Goal: Information Seeking & Learning: Learn about a topic

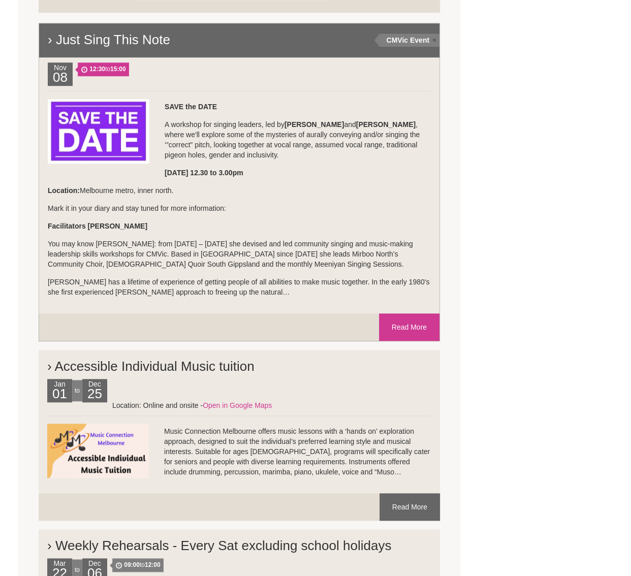
scroll to position [710, 0]
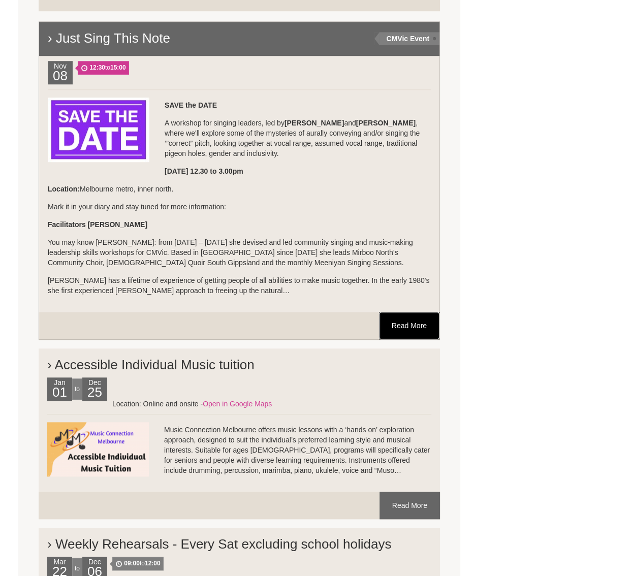
click at [392, 318] on link "Read More" at bounding box center [409, 325] width 60 height 27
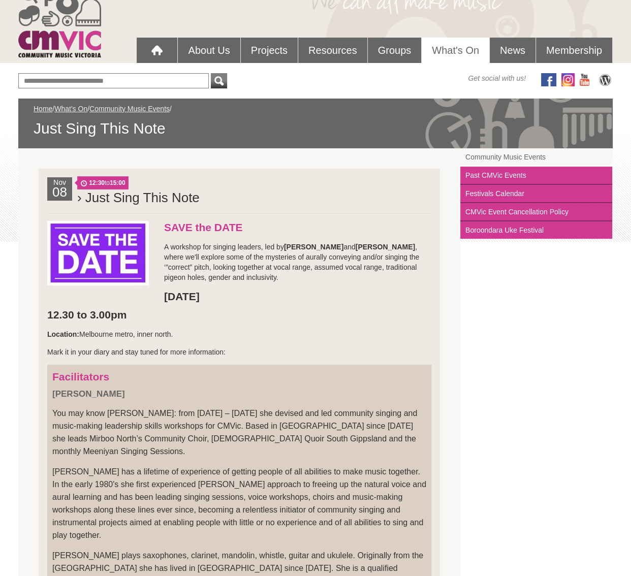
scroll to position [68, 0]
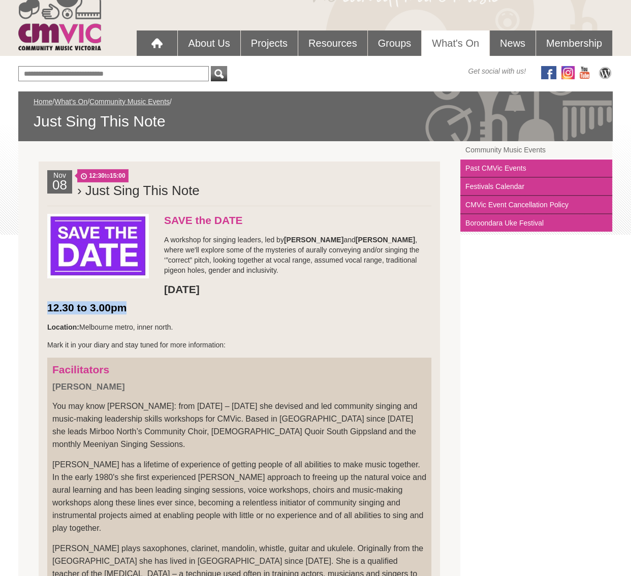
drag, startPoint x: 128, startPoint y: 309, endPoint x: 41, endPoint y: 308, distance: 86.9
click at [41, 308] on li "Nov 08 12:30 to 15:00 › Just Sing This Note SAVE the DATE A workshop for singin…" at bounding box center [240, 450] width 402 height 576
copy strong "12.30 to 3.00pm"
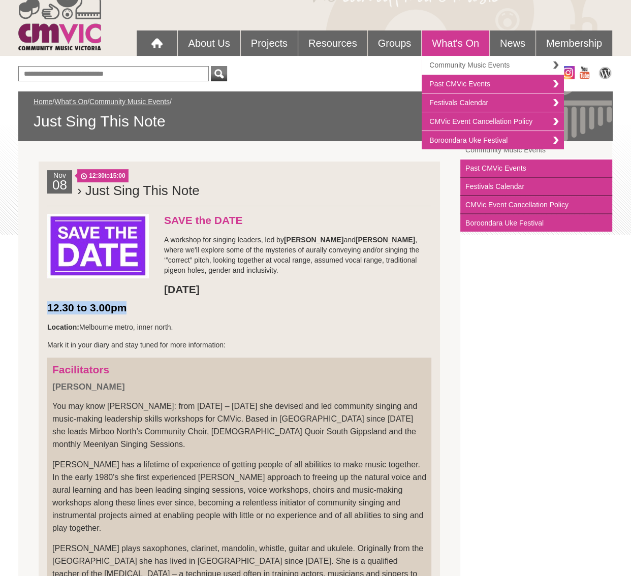
click at [457, 63] on link "Community Music Events" at bounding box center [493, 65] width 142 height 19
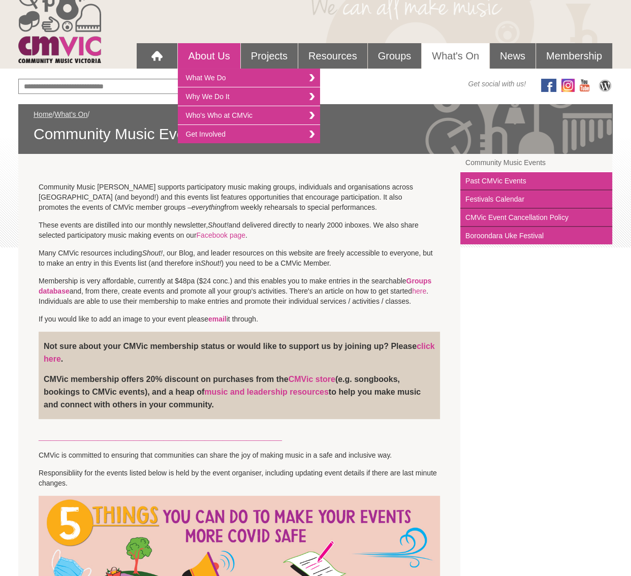
scroll to position [54, 0]
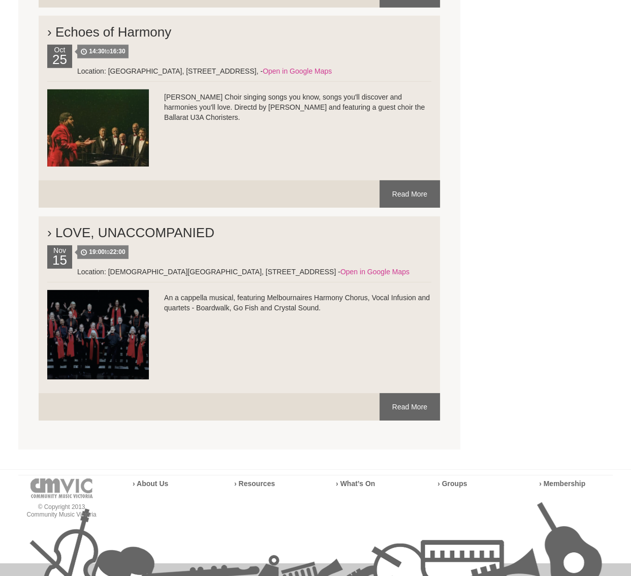
scroll to position [2746, 0]
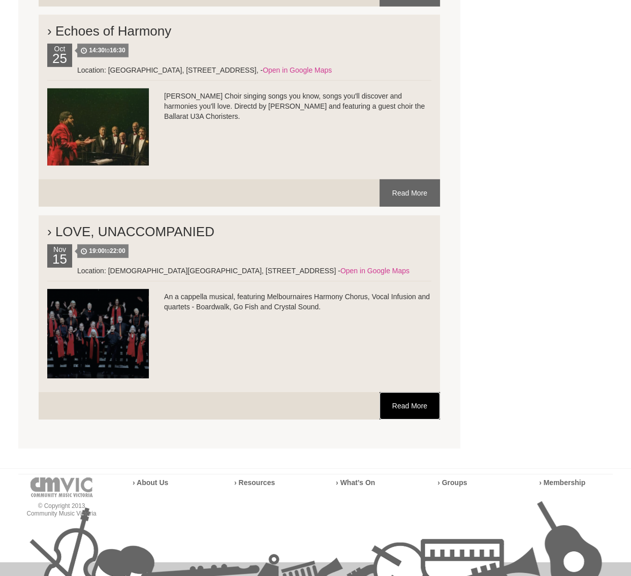
click at [411, 392] on link "Read More" at bounding box center [410, 405] width 60 height 27
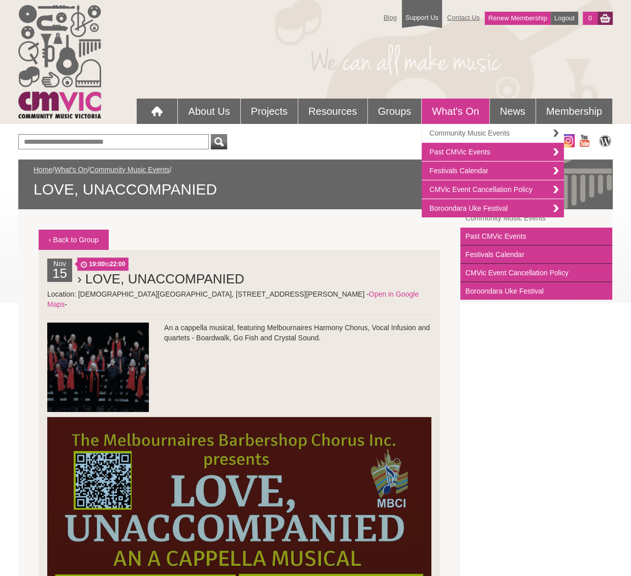
click at [480, 138] on link "Community Music Events" at bounding box center [493, 133] width 142 height 19
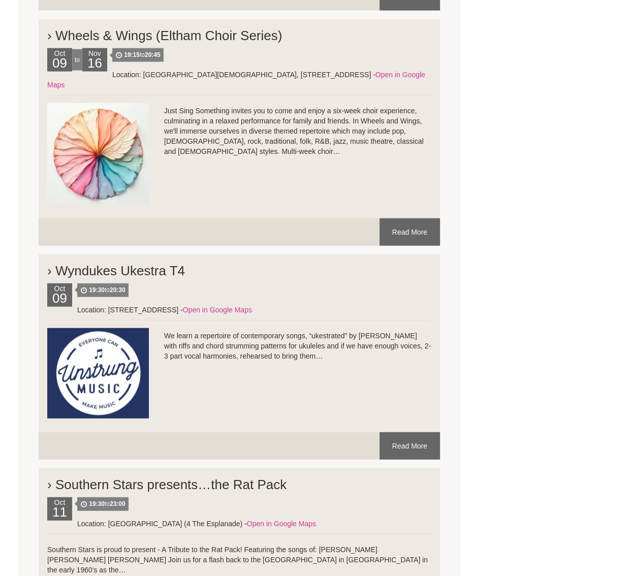
scroll to position [2132, 0]
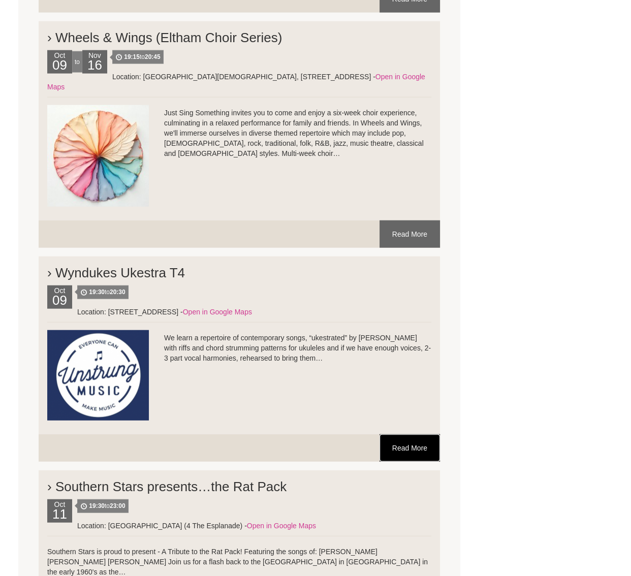
click at [403, 435] on link "Read More" at bounding box center [410, 448] width 60 height 27
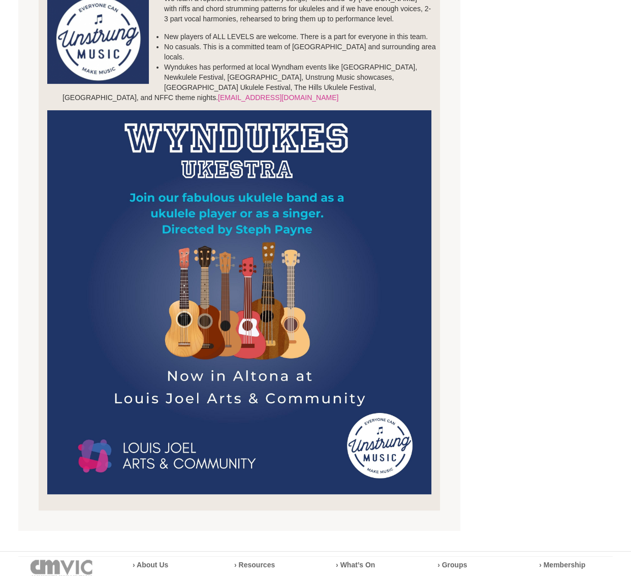
scroll to position [322, 0]
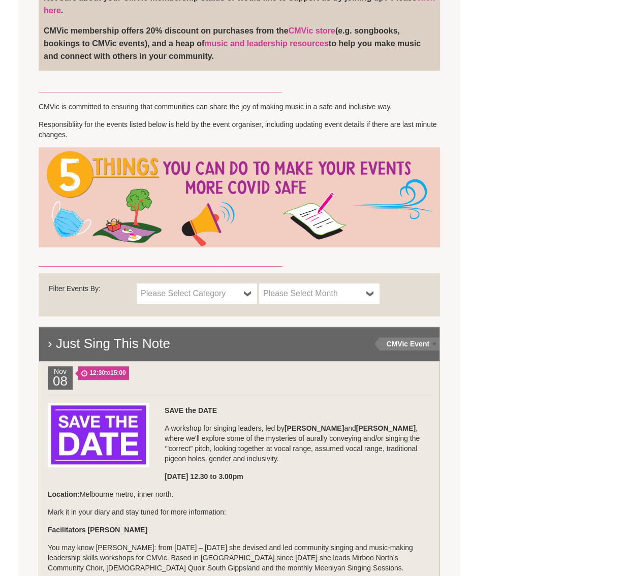
scroll to position [403, 0]
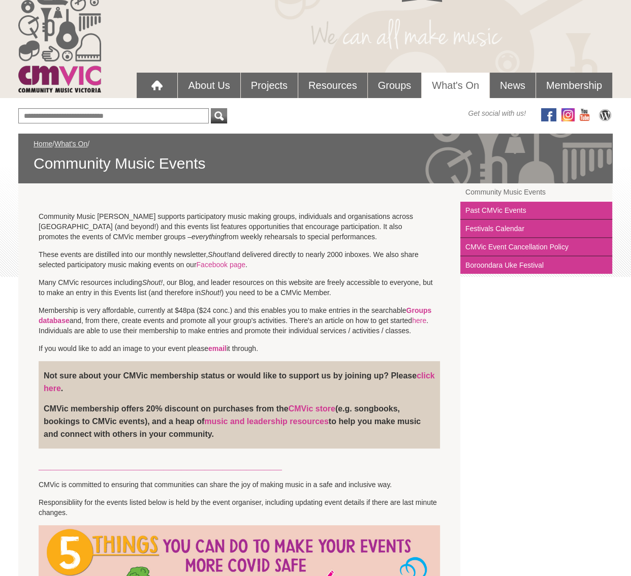
scroll to position [53, 0]
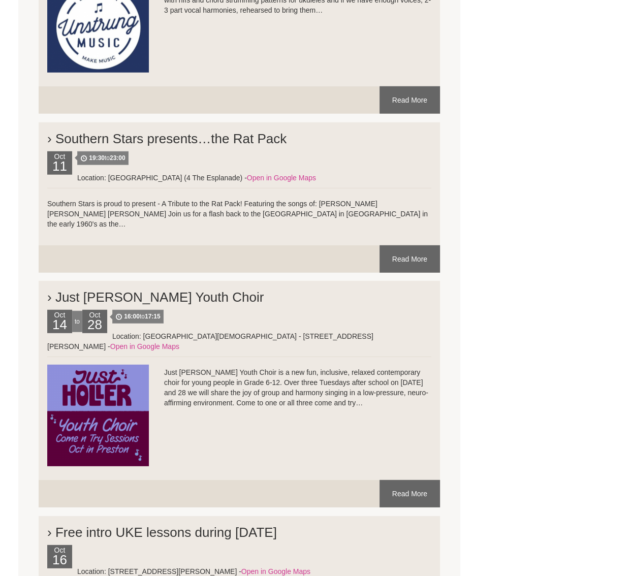
scroll to position [2483, 0]
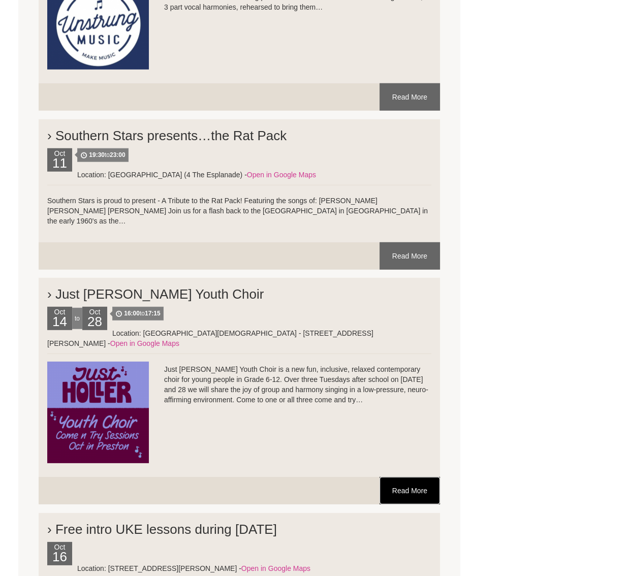
click at [420, 477] on link "Read More" at bounding box center [410, 490] width 60 height 27
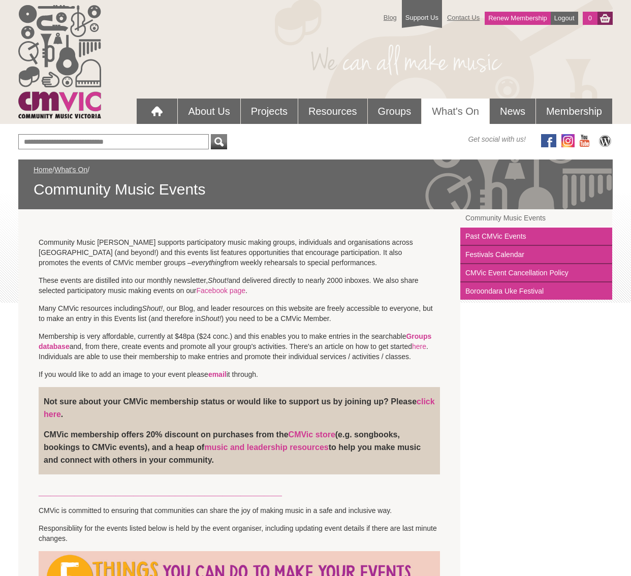
scroll to position [2547, 0]
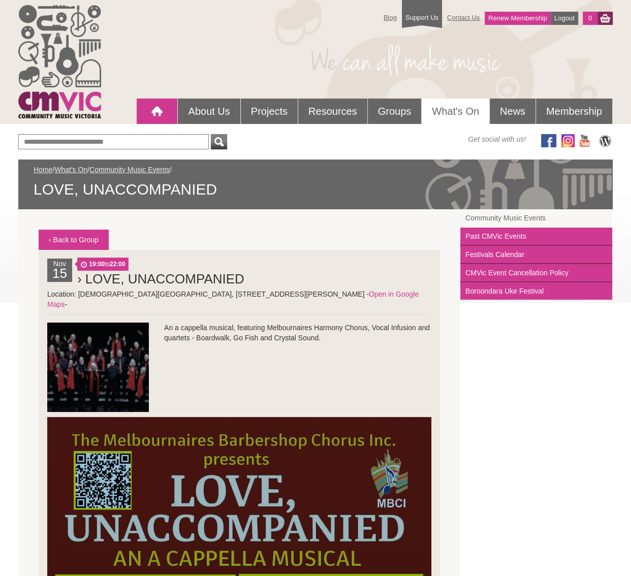
click at [151, 110] on div at bounding box center [157, 111] width 20 height 20
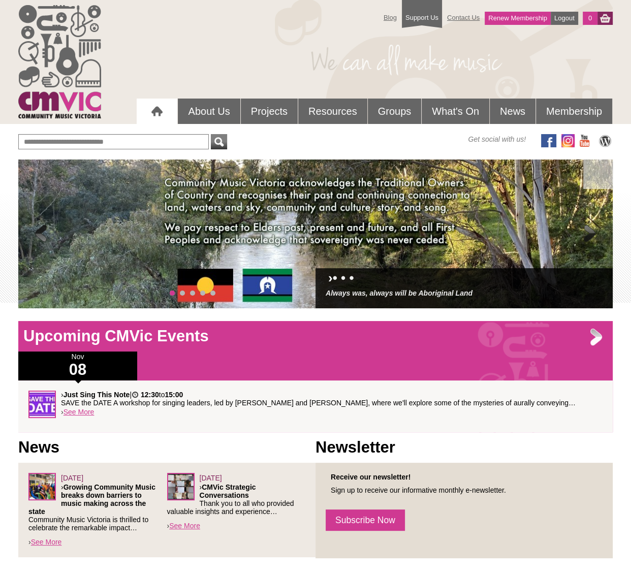
click at [591, 232] on span at bounding box center [590, 234] width 20 height 20
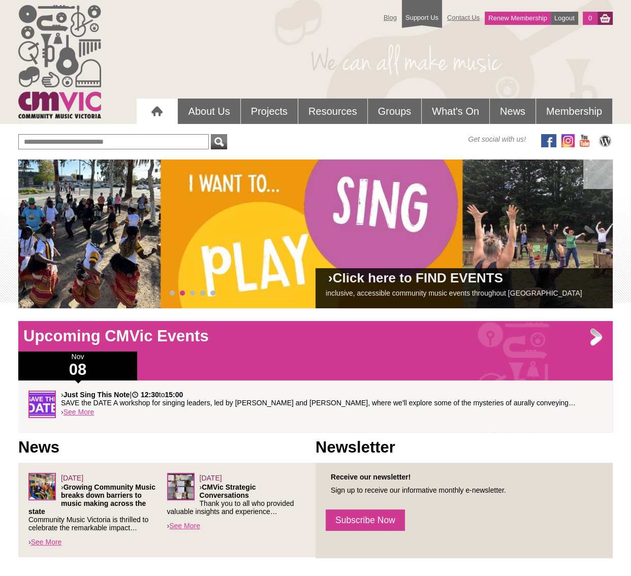
click at [591, 233] on span at bounding box center [590, 234] width 20 height 20
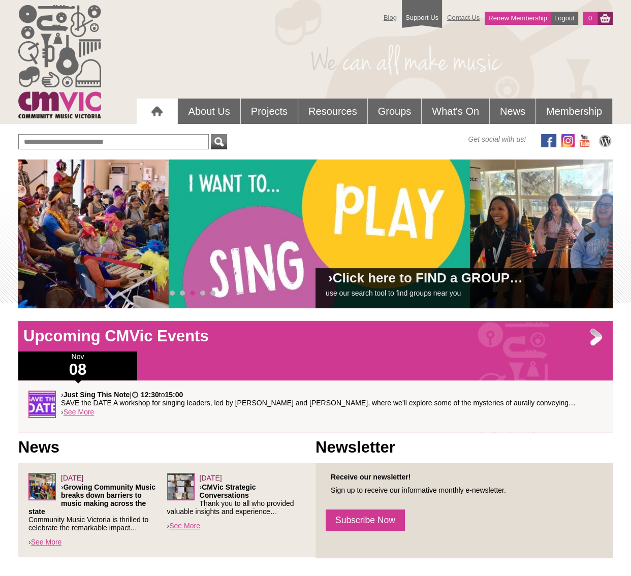
click at [591, 233] on span at bounding box center [590, 234] width 20 height 20
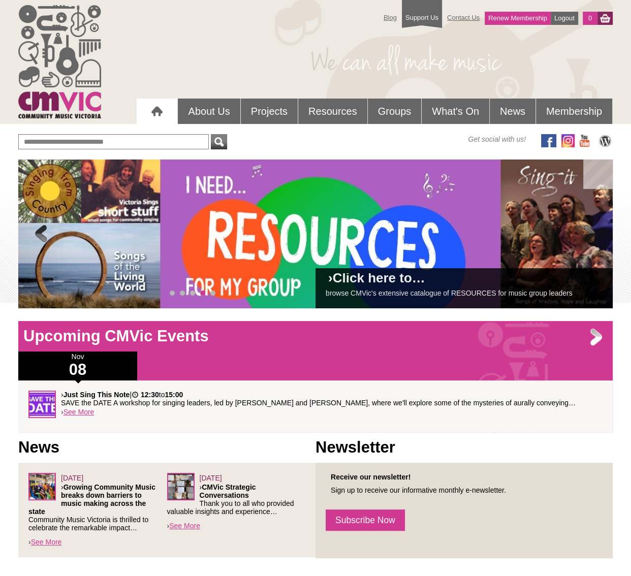
click at [591, 233] on span at bounding box center [590, 234] width 20 height 20
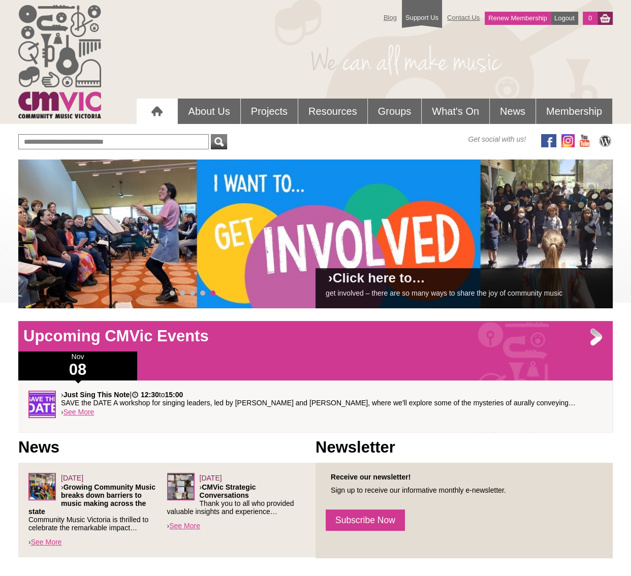
click at [591, 233] on span at bounding box center [590, 234] width 20 height 20
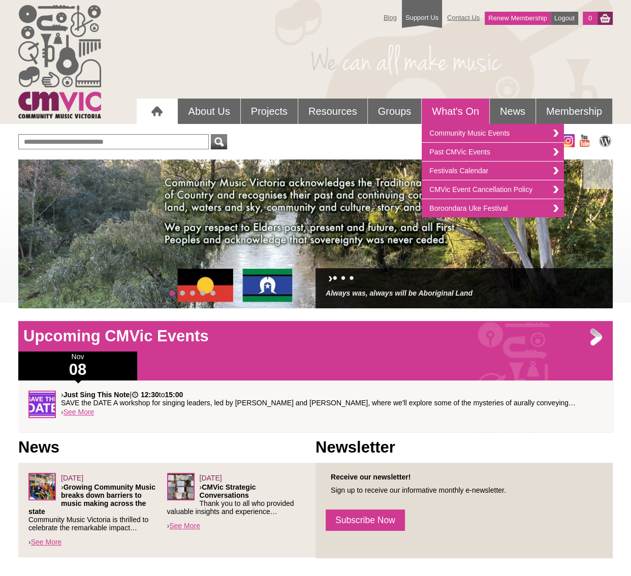
click at [444, 103] on link "What's On" at bounding box center [456, 111] width 68 height 25
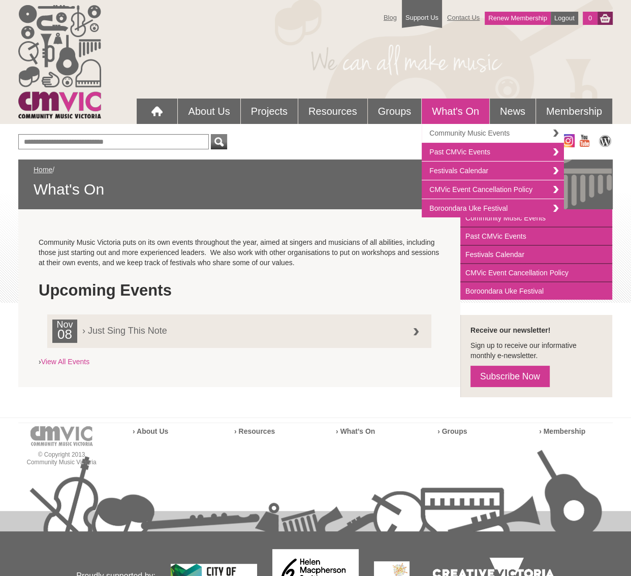
click at [478, 134] on link "Community Music Events" at bounding box center [493, 133] width 142 height 19
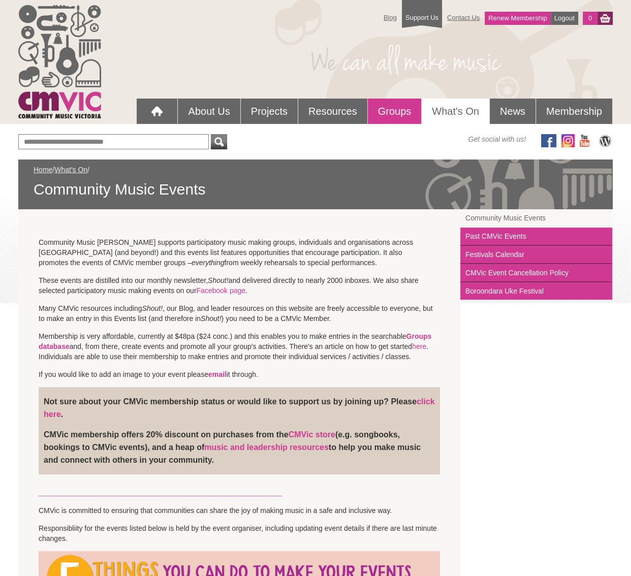
click at [390, 110] on link "Groups" at bounding box center [395, 111] width 54 height 25
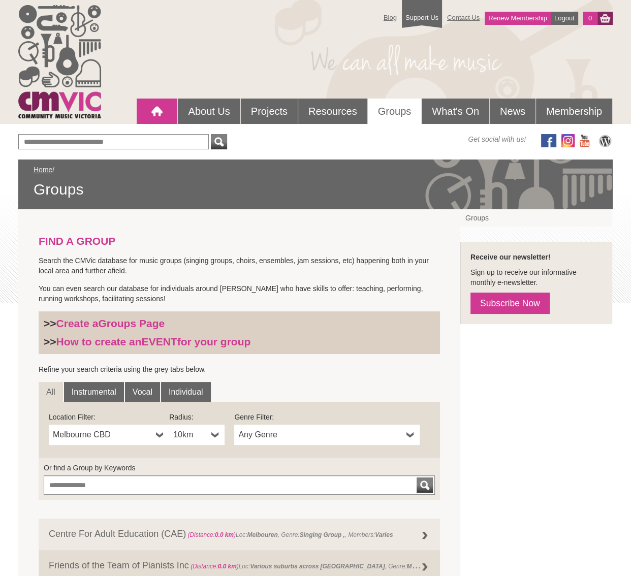
click at [153, 110] on div at bounding box center [157, 111] width 20 height 20
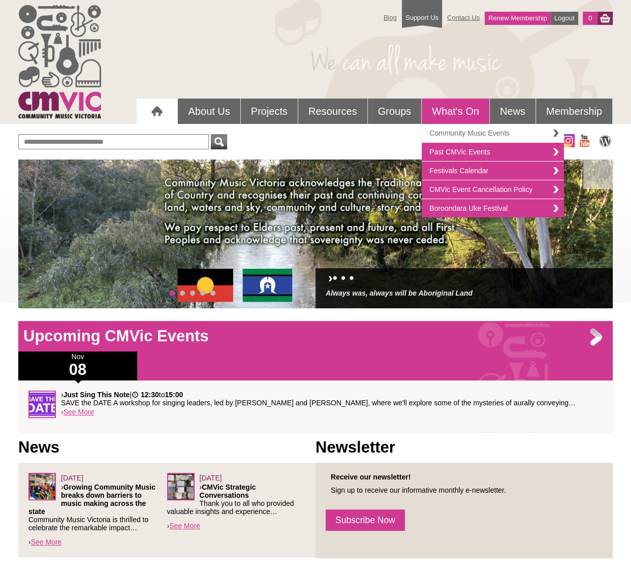
click at [460, 132] on link "Community Music Events" at bounding box center [493, 133] width 142 height 19
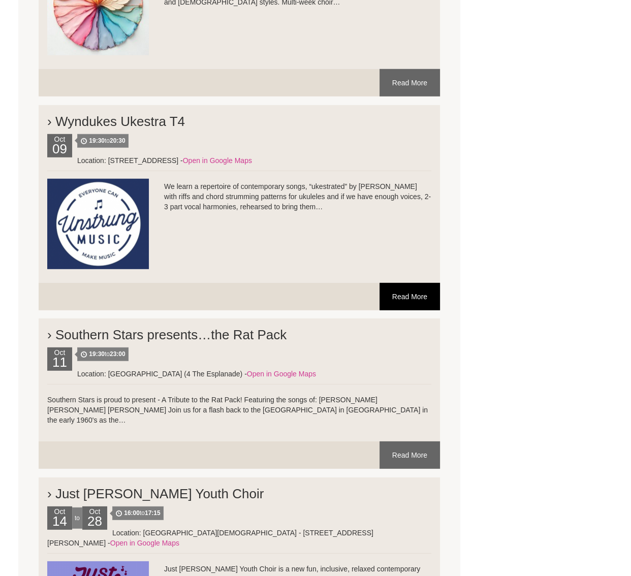
scroll to position [2499, 0]
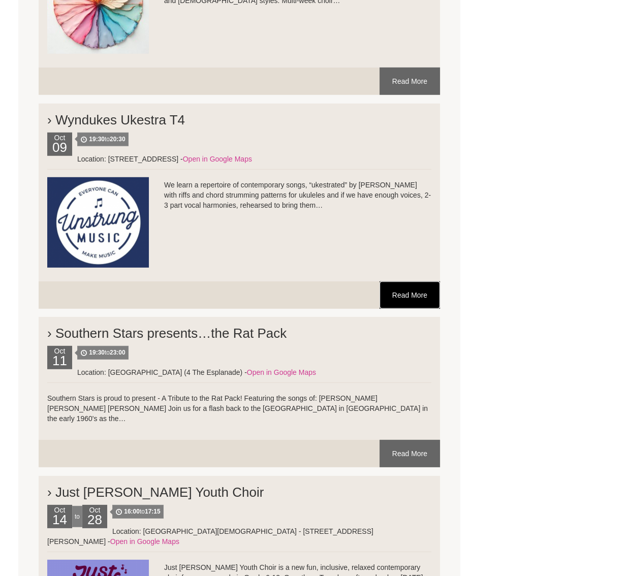
click at [406, 282] on link "Read More" at bounding box center [410, 295] width 60 height 27
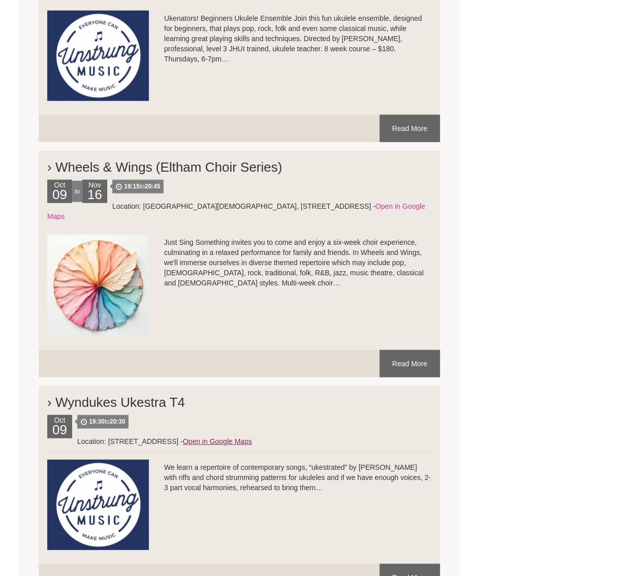
scroll to position [2071, 0]
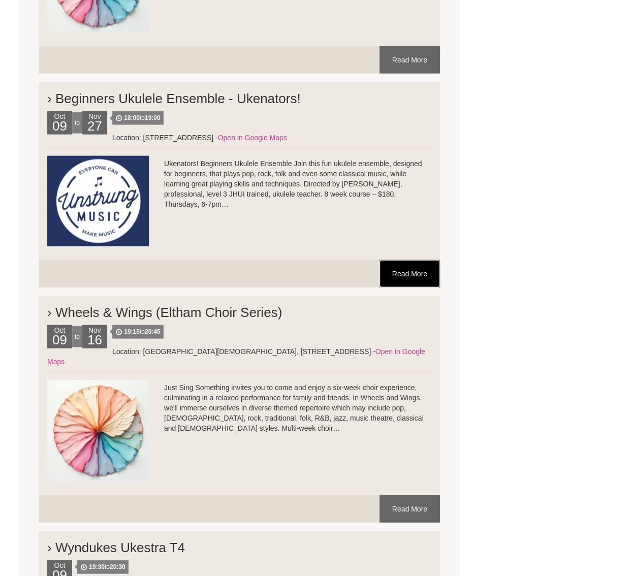
click at [403, 261] on link "Read More" at bounding box center [410, 273] width 60 height 27
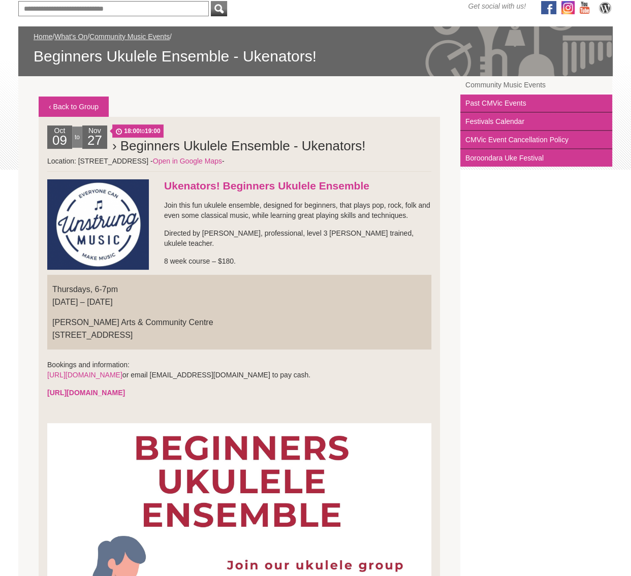
scroll to position [125, 0]
